Goal: Check status: Check status

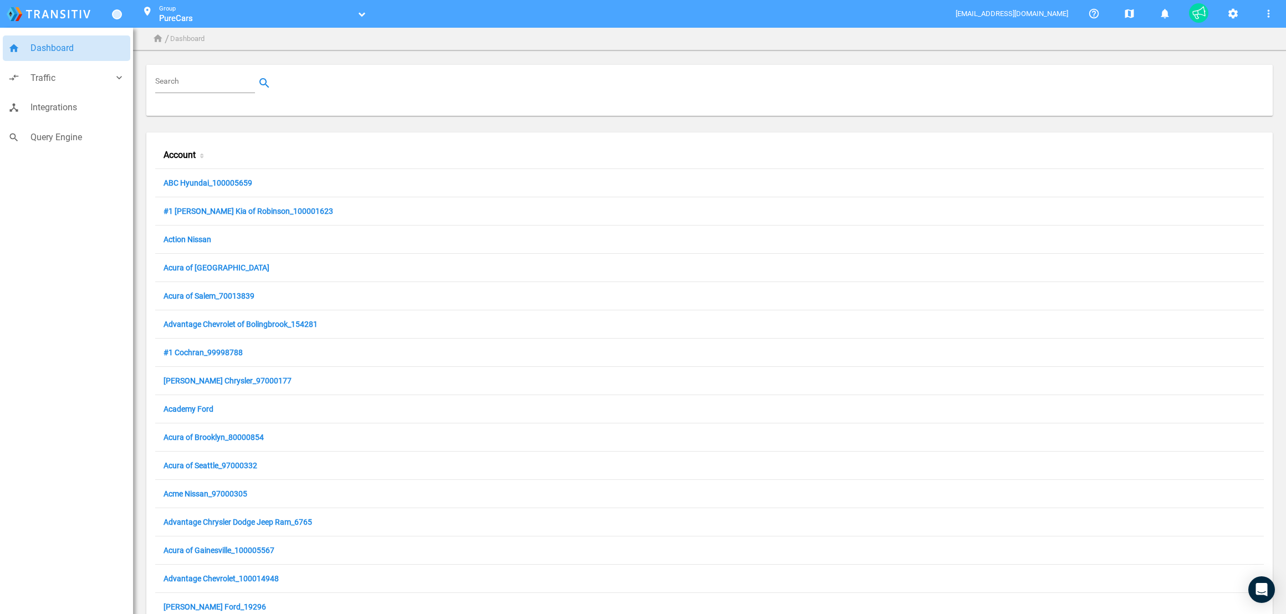
click at [192, 82] on input "Search" at bounding box center [207, 83] width 104 height 13
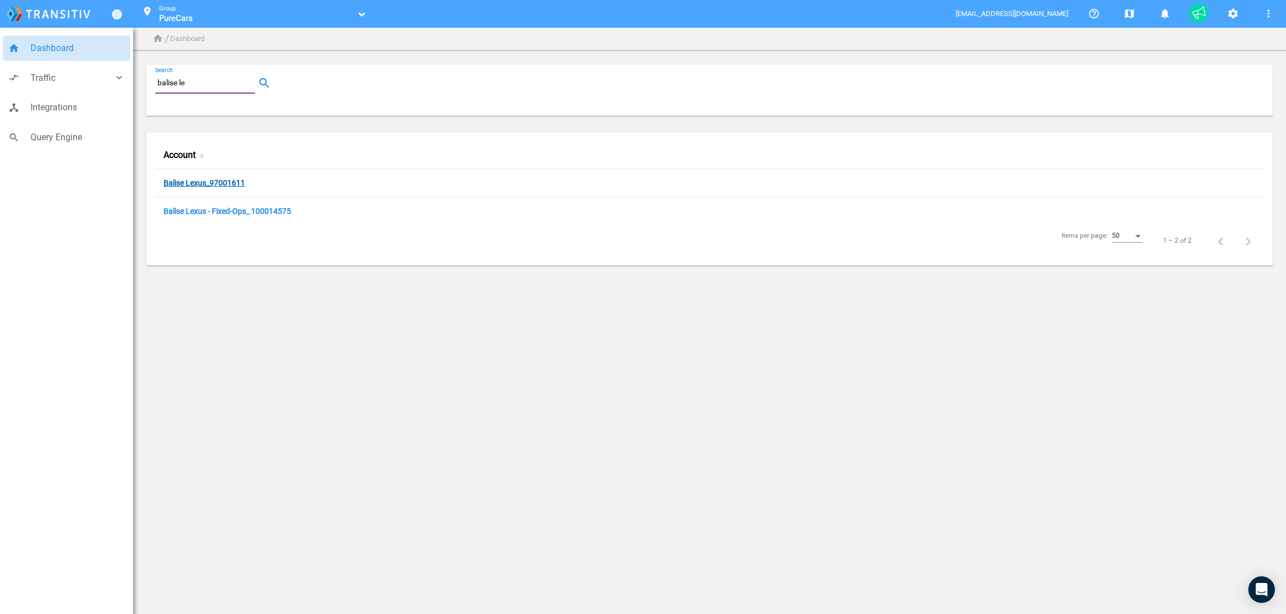
type input "balise le"
click at [191, 183] on link "Balise Lexus_97001611" at bounding box center [205, 184] width 82 height 11
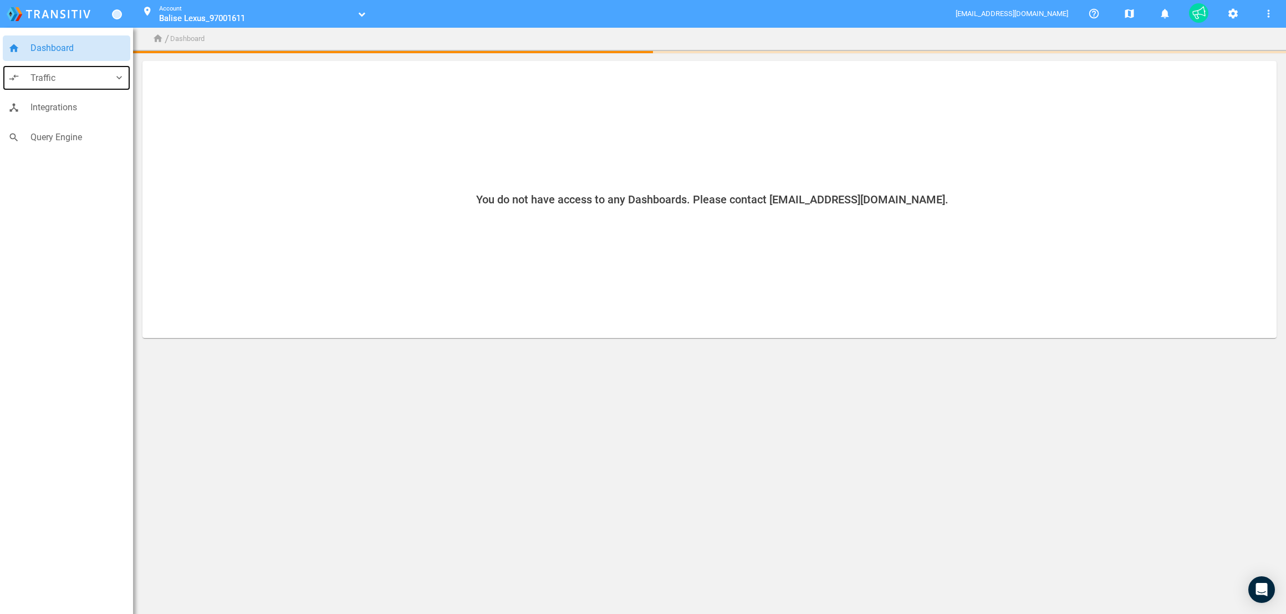
click at [82, 80] on span "Traffic" at bounding box center [71, 78] width 83 height 14
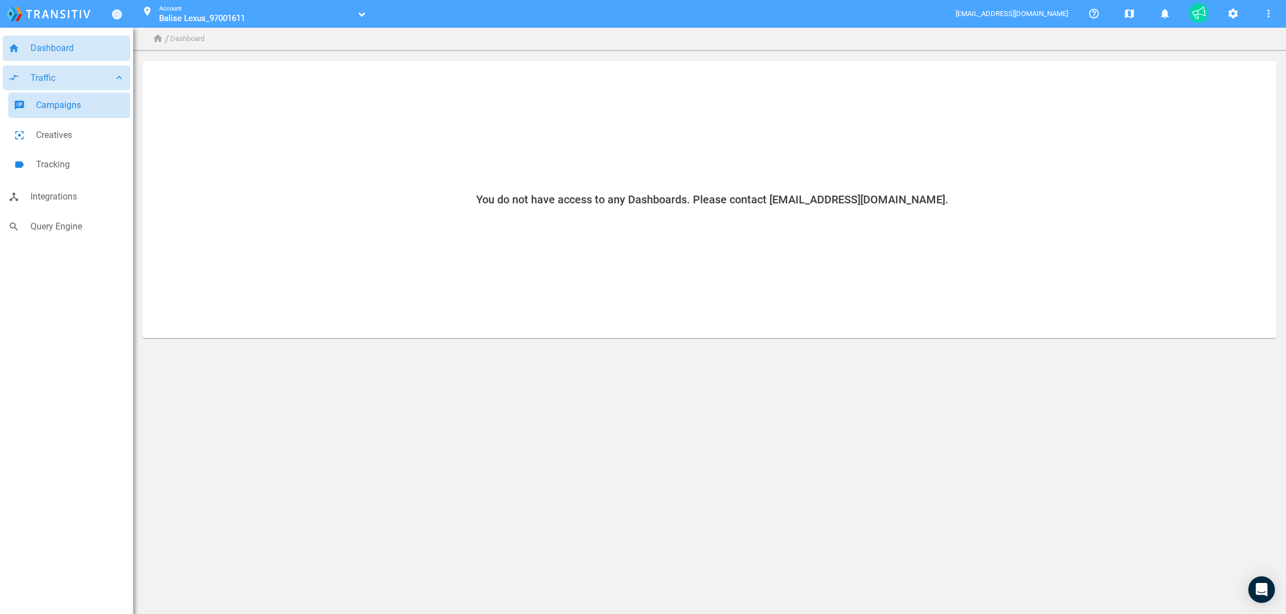
click at [67, 110] on span "Campaigns" at bounding box center [80, 105] width 89 height 14
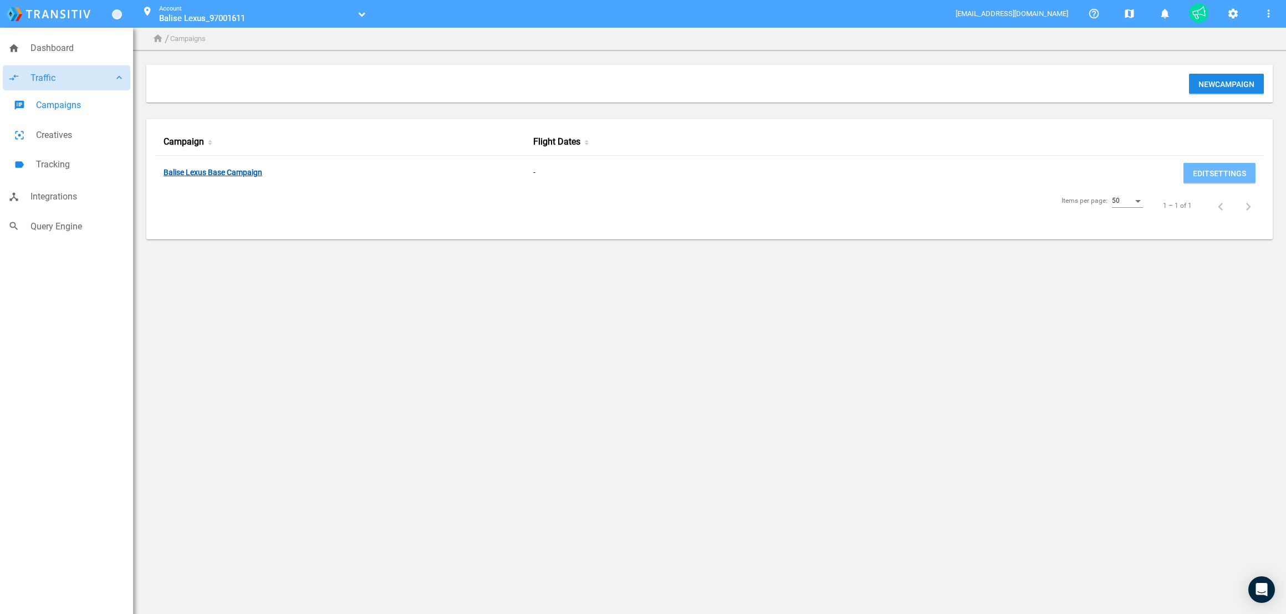
click at [242, 175] on link "Balise Lexus Base Campaign" at bounding box center [213, 173] width 99 height 11
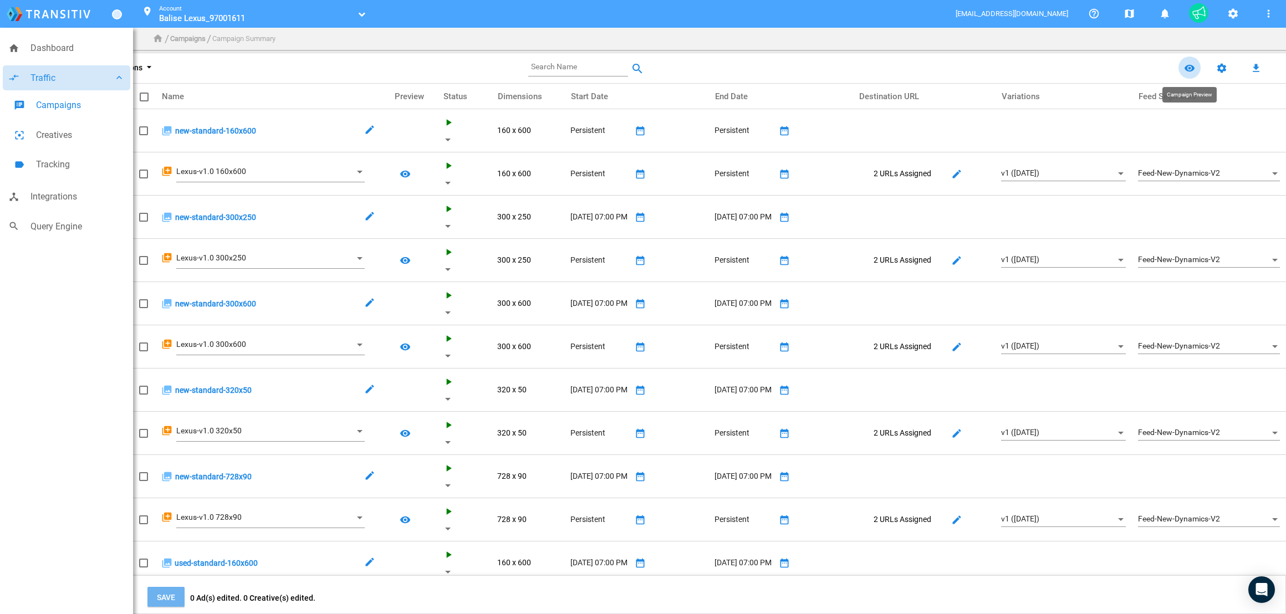
click at [1199, 64] on button "remove_red_eye" at bounding box center [1190, 68] width 22 height 22
